Goal: Navigation & Orientation: Find specific page/section

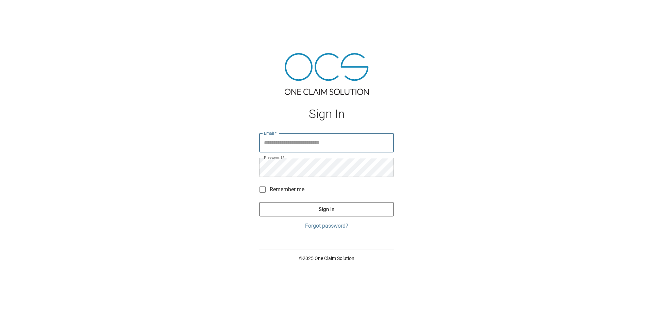
click at [317, 140] on input "Email   *" at bounding box center [326, 142] width 135 height 19
click at [321, 142] on input "Email   *" at bounding box center [326, 142] width 135 height 19
type input "**********"
click at [320, 209] on button "Sign In" at bounding box center [326, 209] width 135 height 14
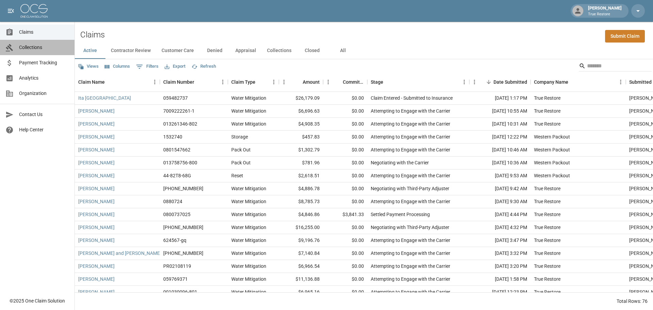
click at [37, 46] on span "Collections" at bounding box center [44, 47] width 50 height 7
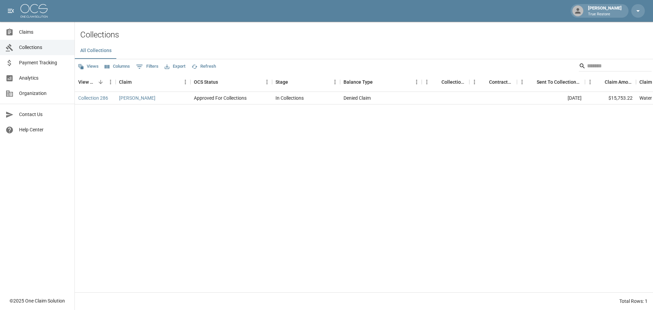
click at [34, 35] on span "Claims" at bounding box center [44, 32] width 50 height 7
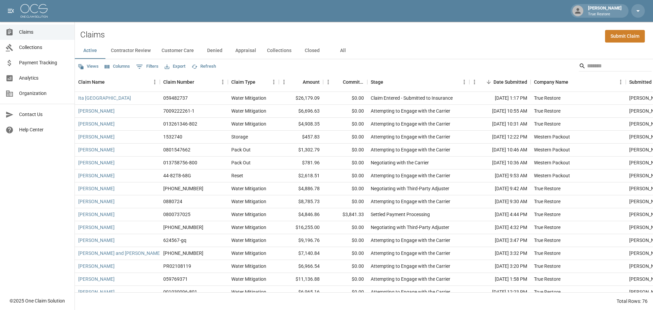
click at [245, 49] on button "Appraisal" at bounding box center [246, 51] width 32 height 16
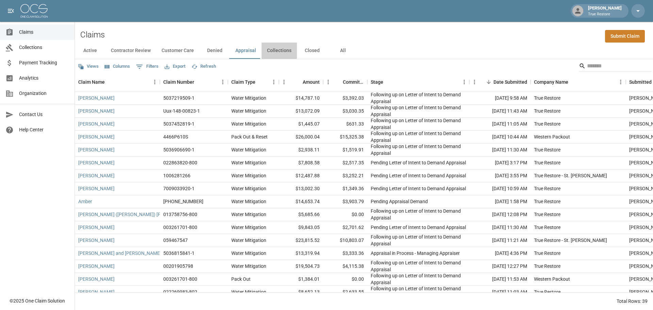
click at [271, 50] on button "Collections" at bounding box center [279, 51] width 35 height 16
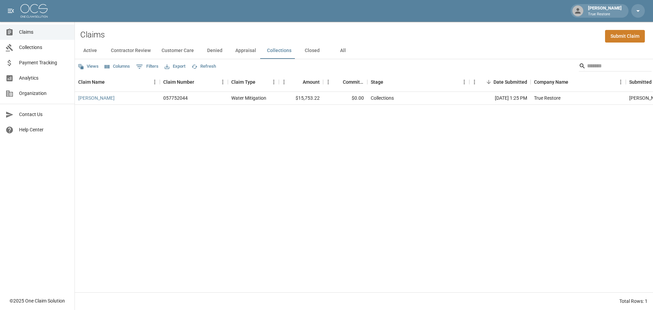
scroll to position [0, 58]
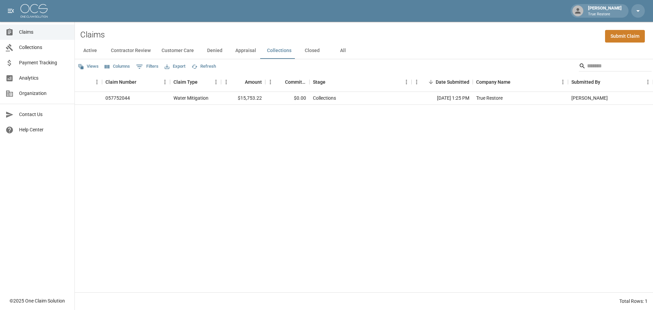
click at [311, 51] on button "Closed" at bounding box center [312, 51] width 31 height 16
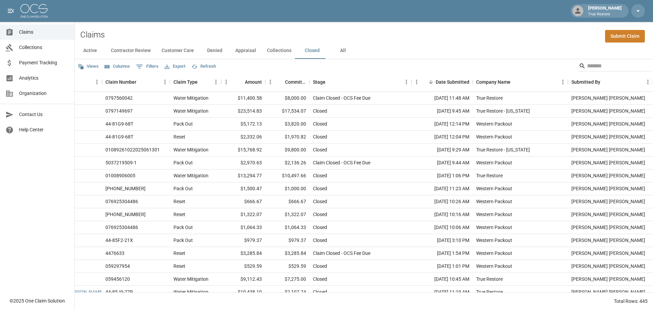
click at [335, 49] on button "All" at bounding box center [343, 51] width 31 height 16
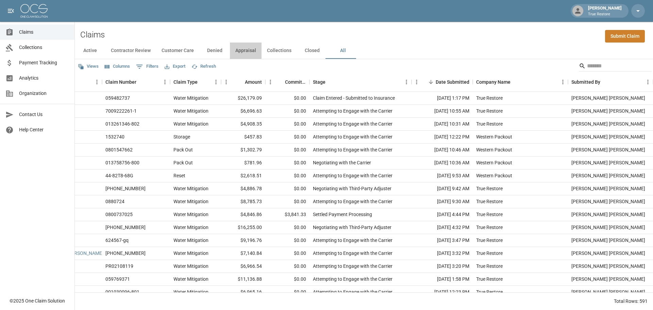
click at [241, 50] on button "Appraisal" at bounding box center [246, 51] width 32 height 16
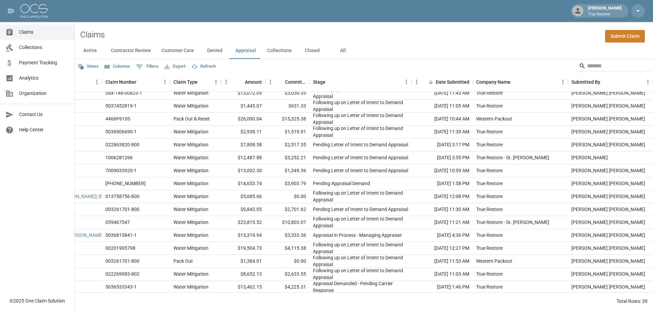
scroll to position [0, 58]
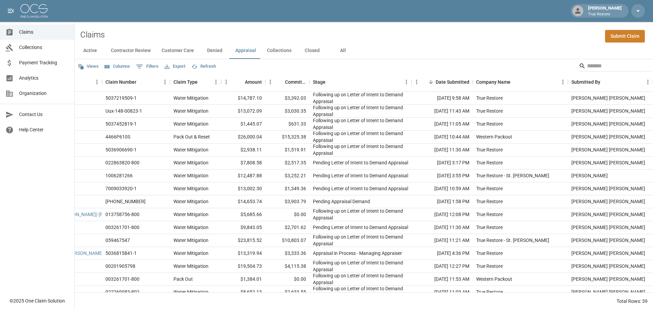
click at [302, 49] on button "Closed" at bounding box center [312, 51] width 31 height 16
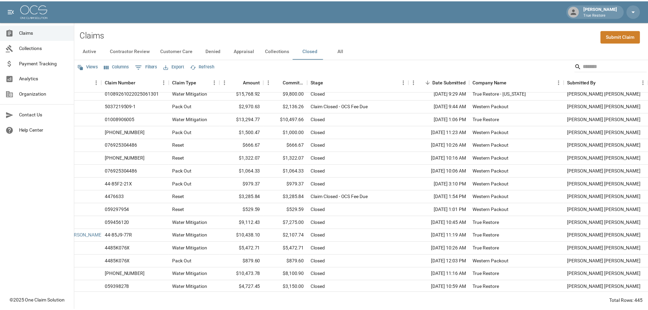
scroll to position [0, 58]
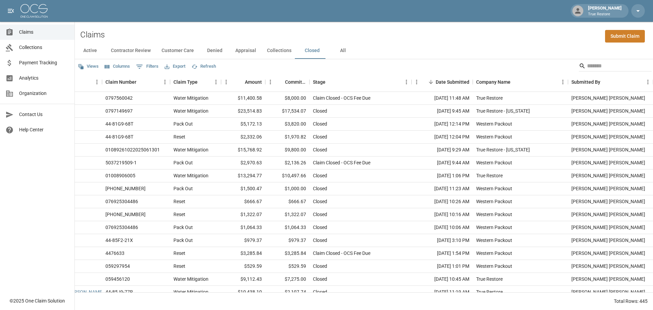
click at [35, 76] on span "Analytics" at bounding box center [44, 77] width 50 height 7
